Goal: Book appointment/travel/reservation

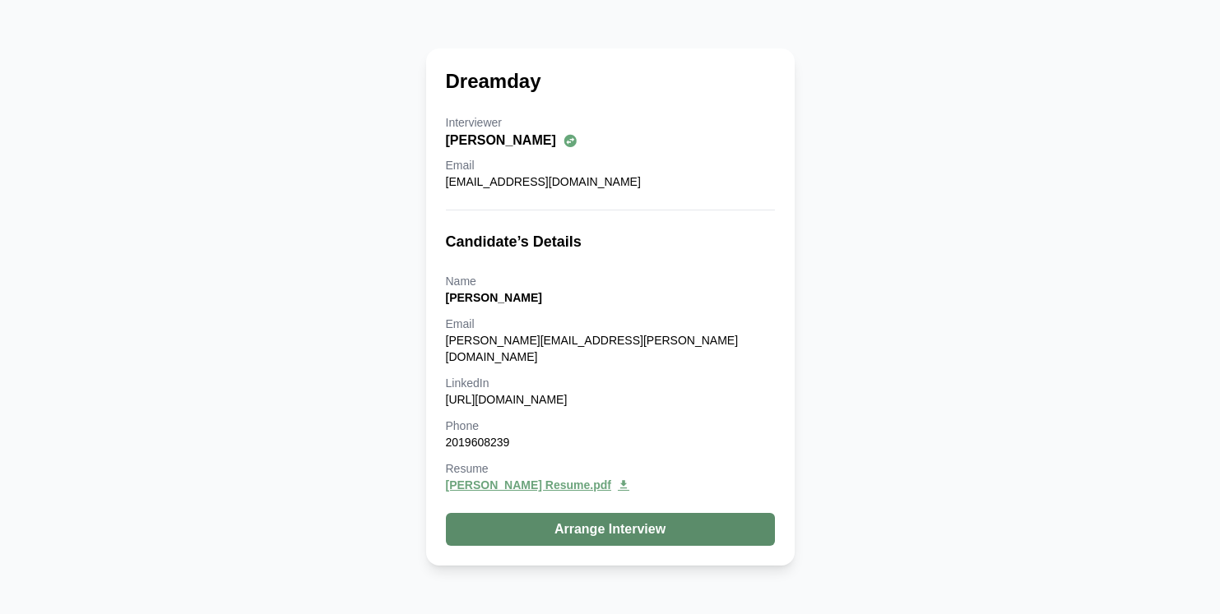
click at [586, 530] on button "Arrange Interview" at bounding box center [610, 529] width 329 height 33
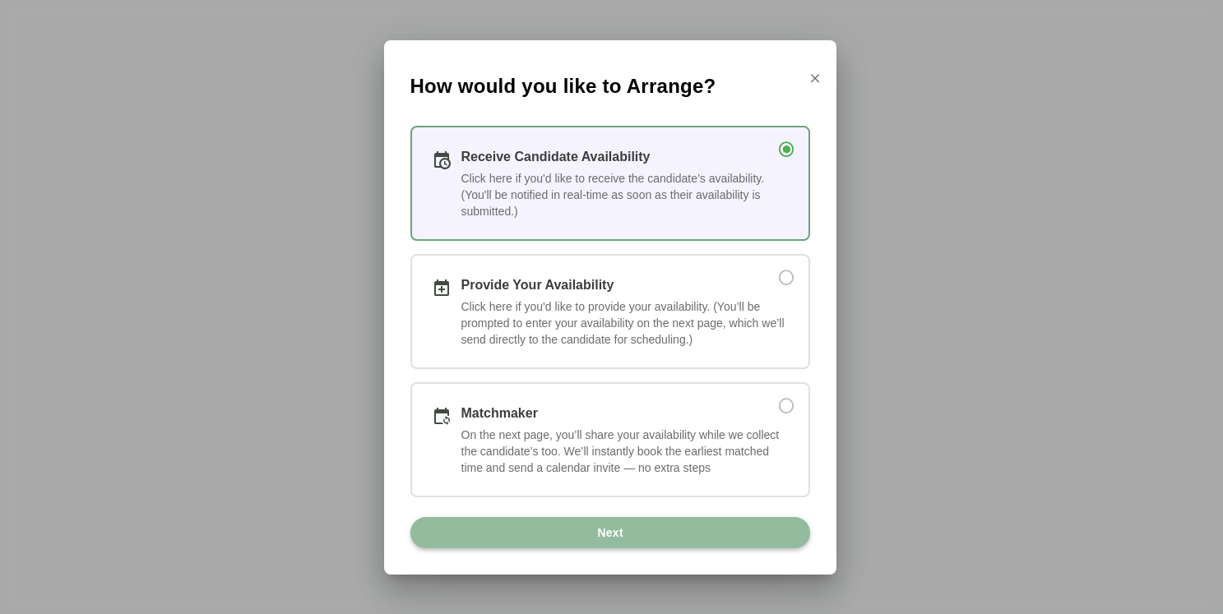
click at [590, 541] on button "Next" at bounding box center [610, 532] width 400 height 31
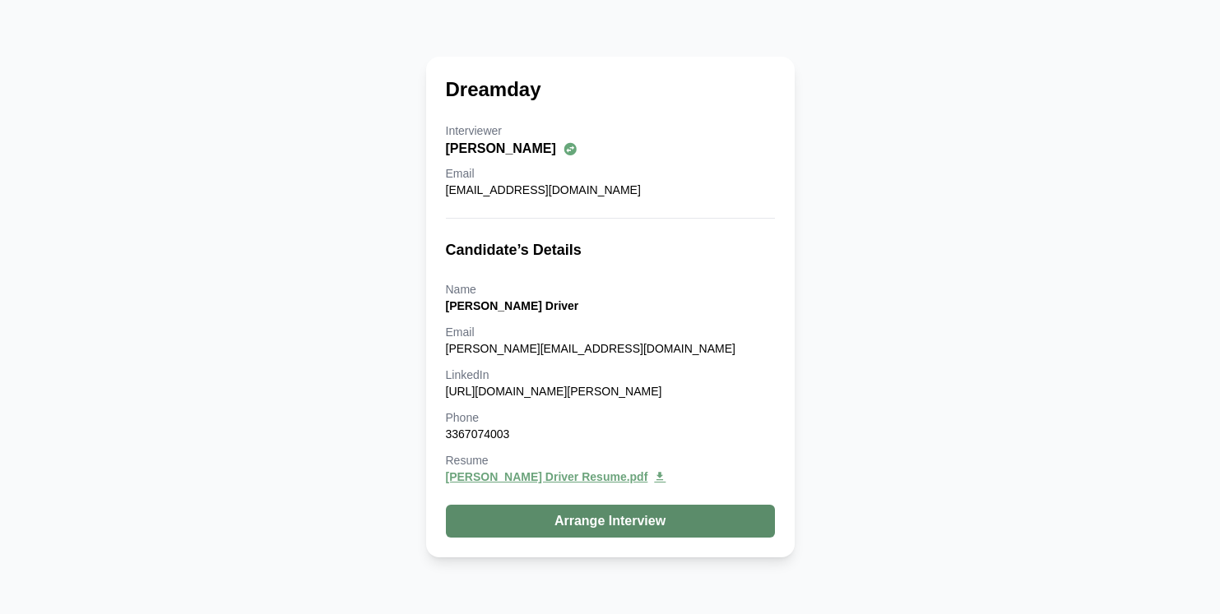
click at [599, 523] on button "Arrange Interview" at bounding box center [610, 521] width 329 height 33
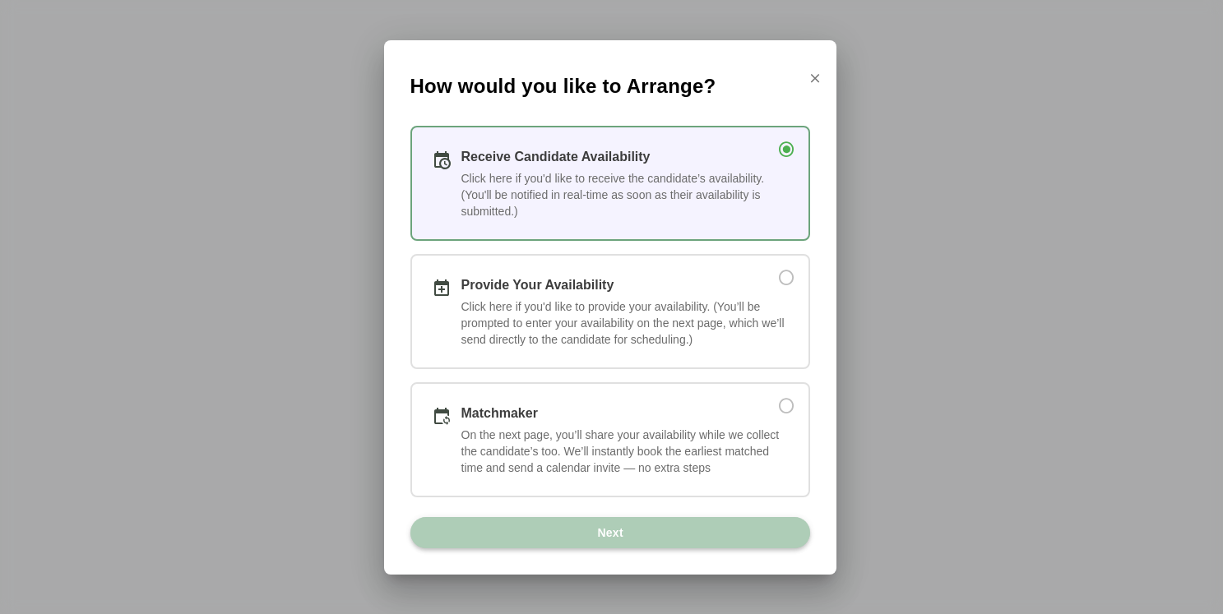
click at [600, 540] on span "Next" at bounding box center [609, 532] width 27 height 31
